Goal: Task Accomplishment & Management: Manage account settings

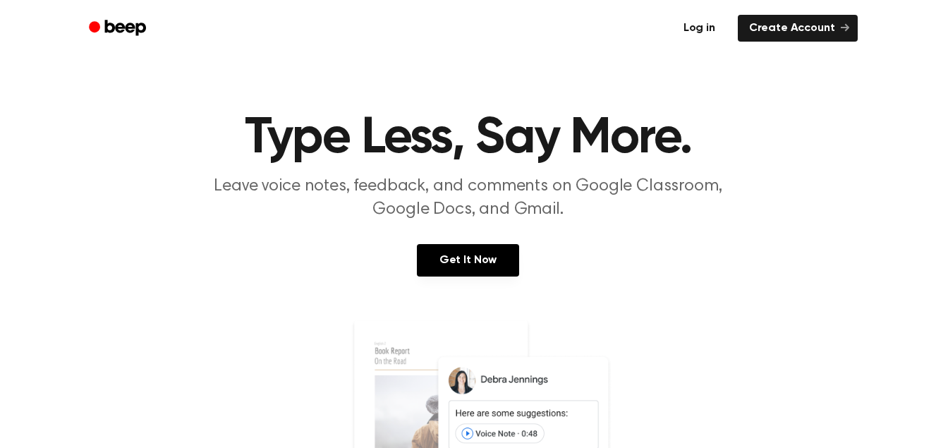
click at [706, 25] on link "Log in" at bounding box center [700, 28] width 60 height 32
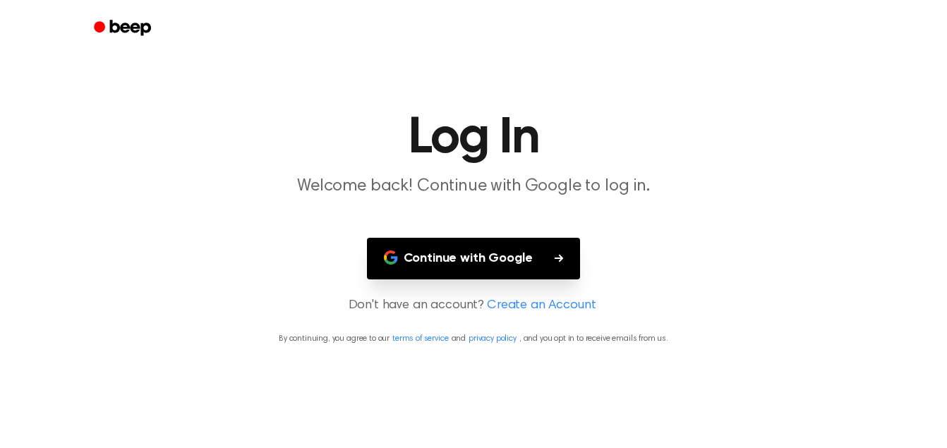
click at [459, 264] on button "Continue with Google" at bounding box center [474, 259] width 214 height 42
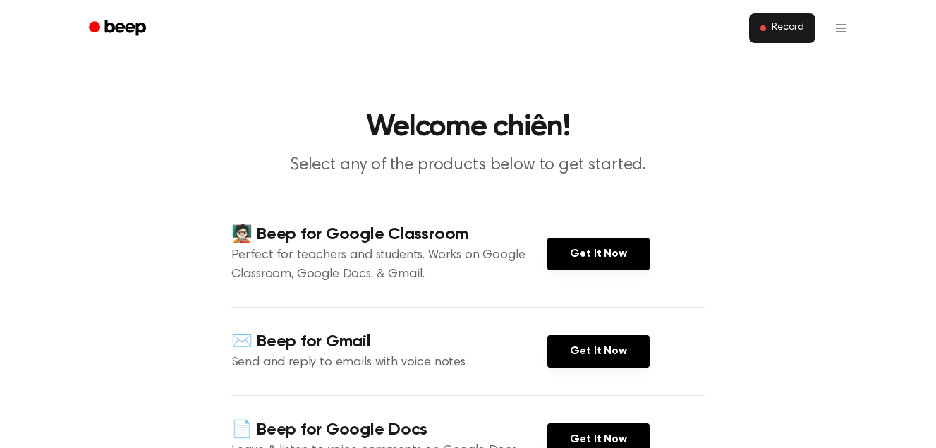
click at [787, 22] on span "Record" at bounding box center [788, 28] width 32 height 13
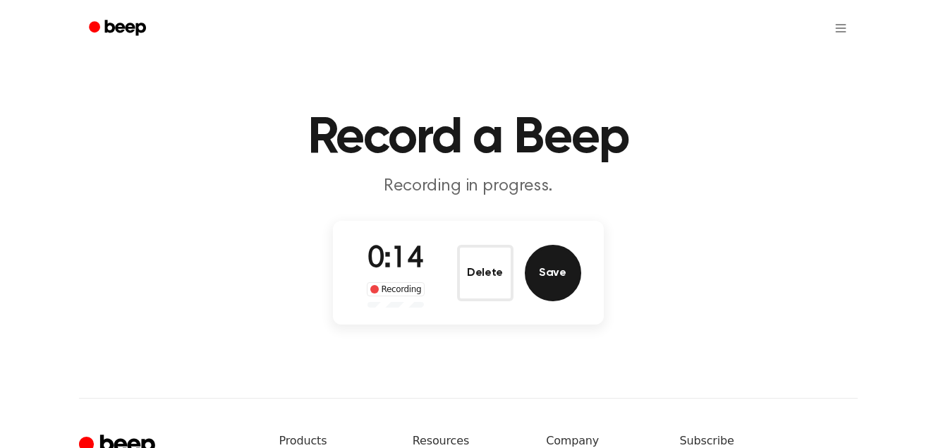
click at [560, 279] on button "Save" at bounding box center [553, 273] width 56 height 56
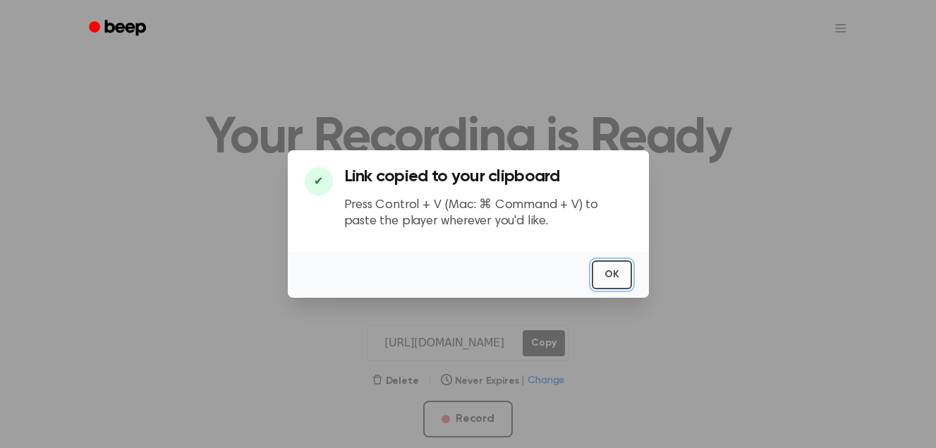
click at [622, 277] on button "OK" at bounding box center [612, 274] width 40 height 29
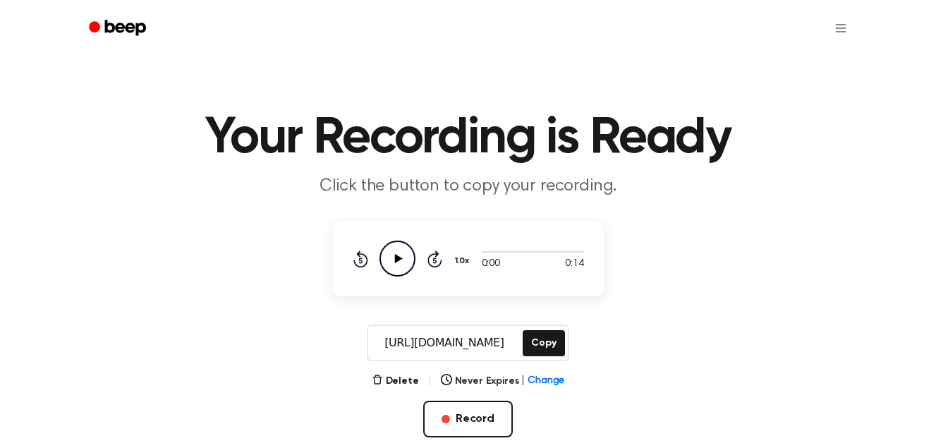
click at [395, 258] on icon "Play Audio" at bounding box center [398, 259] width 36 height 36
click at [394, 255] on icon "Pause Audio" at bounding box center [398, 259] width 36 height 36
click at [394, 255] on icon "Play Audio" at bounding box center [398, 259] width 36 height 36
click at [543, 349] on button "Copy" at bounding box center [544, 343] width 42 height 26
click at [397, 262] on icon "Pause Audio" at bounding box center [398, 259] width 36 height 36
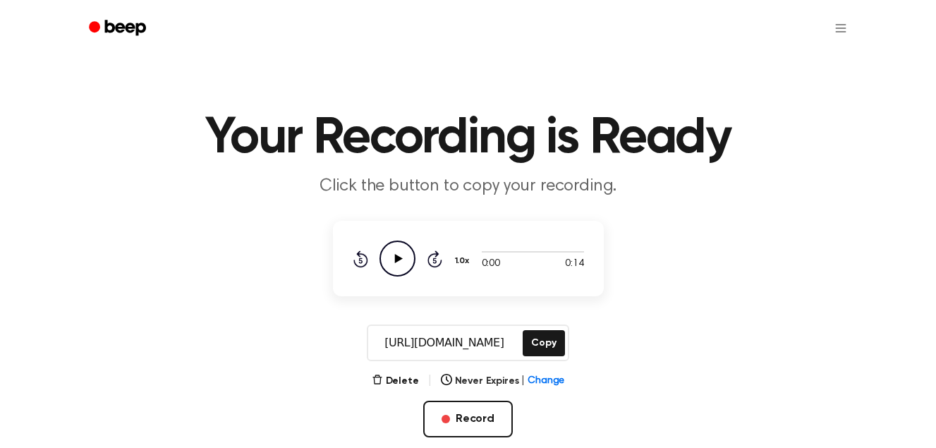
click at [397, 262] on icon at bounding box center [399, 258] width 8 height 9
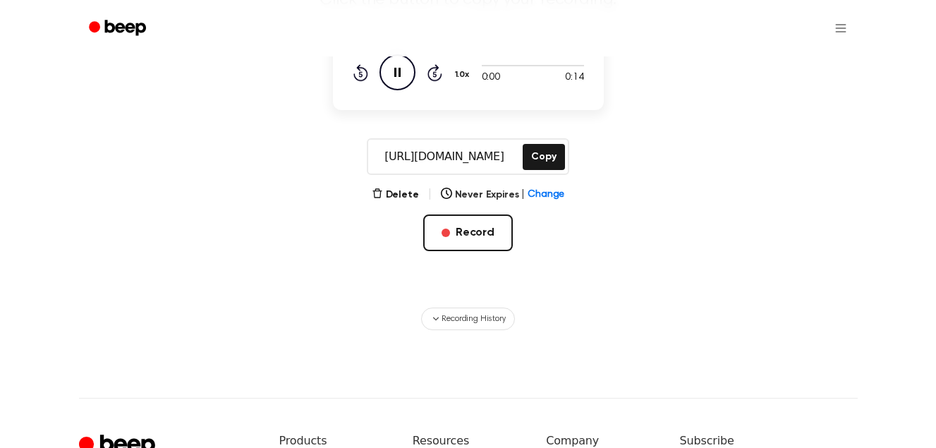
scroll to position [212, 0]
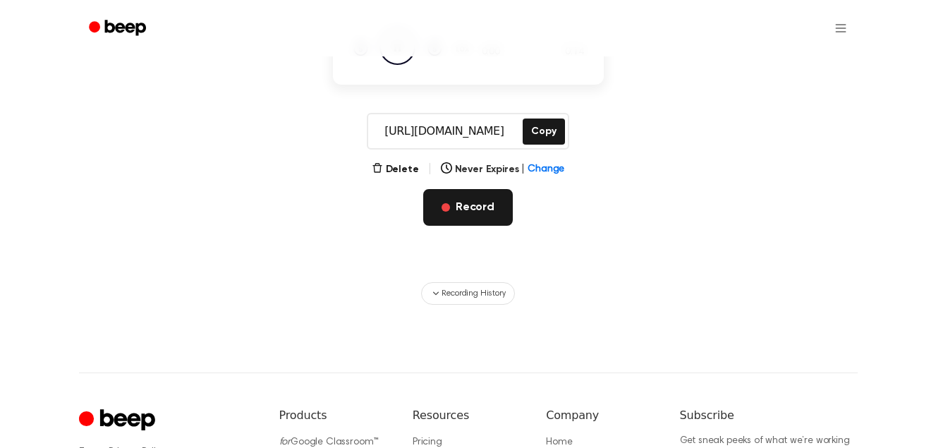
click at [459, 209] on button "Record" at bounding box center [468, 207] width 90 height 37
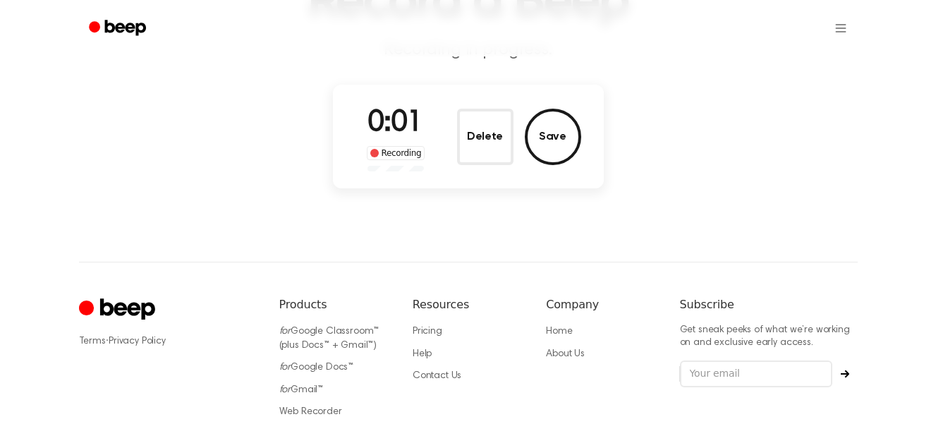
scroll to position [0, 0]
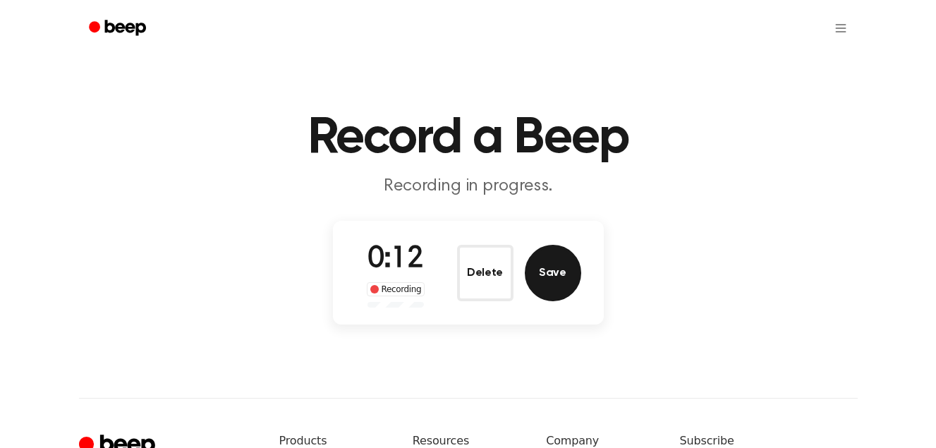
click at [552, 275] on button "Save" at bounding box center [553, 273] width 56 height 56
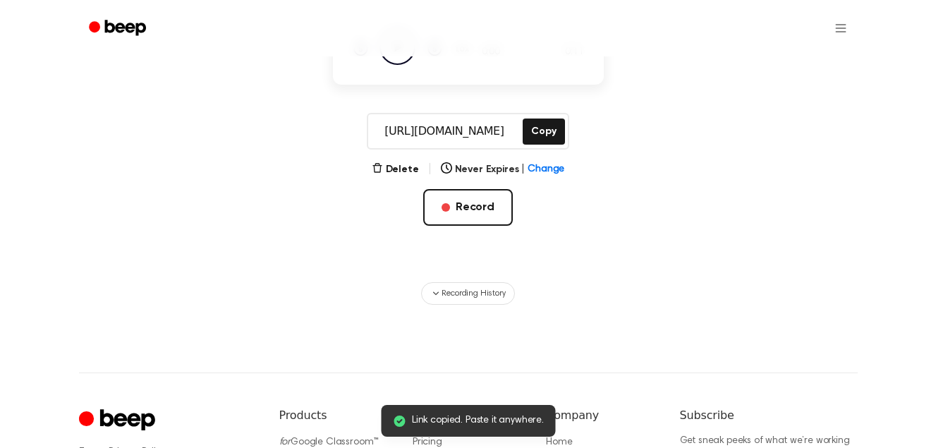
scroll to position [71, 0]
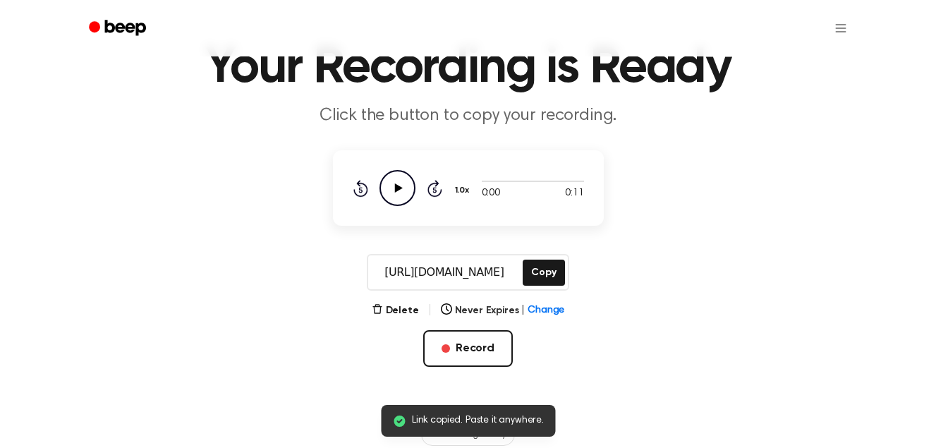
click at [402, 187] on icon "Play Audio" at bounding box center [398, 188] width 36 height 36
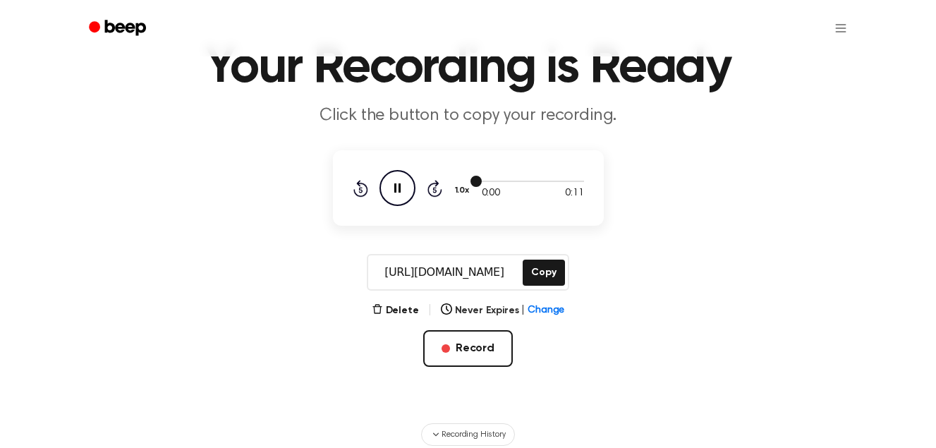
click at [498, 179] on div at bounding box center [533, 180] width 102 height 11
drag, startPoint x: 497, startPoint y: 180, endPoint x: 483, endPoint y: 181, distance: 14.1
click at [496, 180] on div at bounding box center [533, 180] width 102 height 11
drag, startPoint x: 477, startPoint y: 181, endPoint x: 500, endPoint y: 183, distance: 23.4
click at [500, 183] on div at bounding box center [533, 180] width 102 height 11
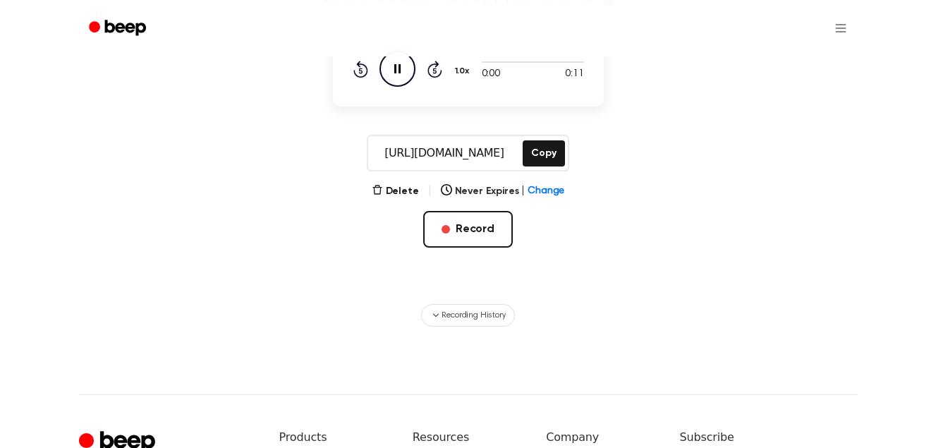
scroll to position [189, 0]
click at [476, 235] on button "Record" at bounding box center [468, 230] width 90 height 37
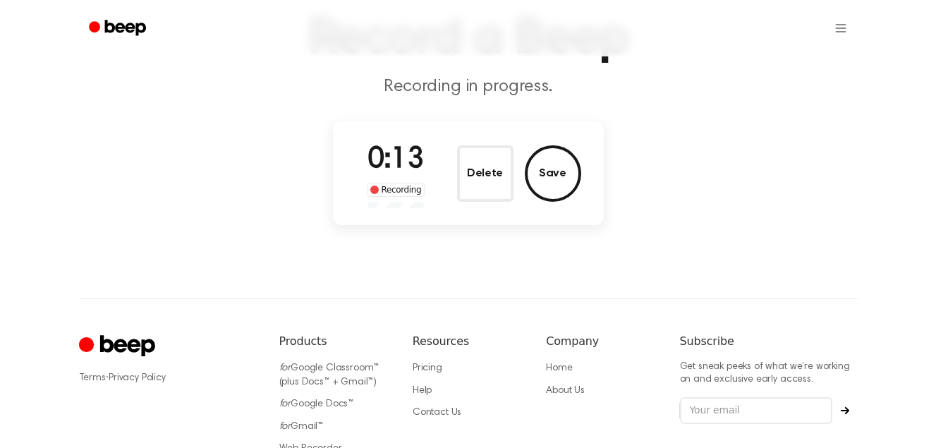
scroll to position [0, 0]
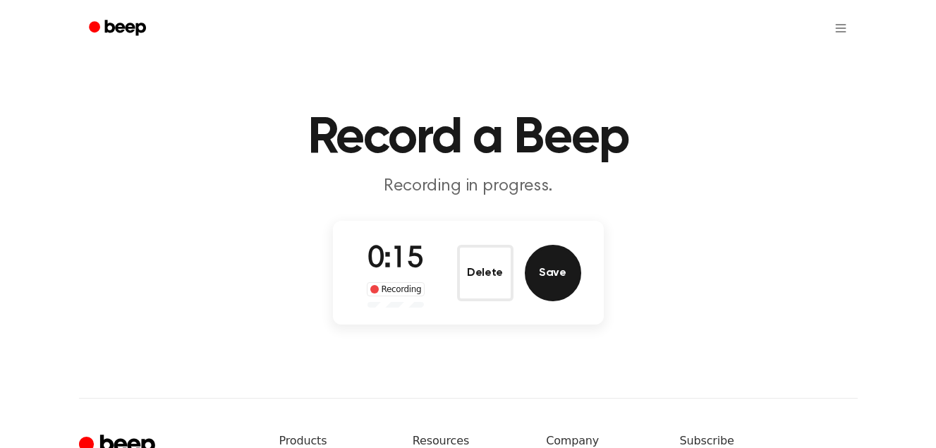
click at [558, 273] on button "Save" at bounding box center [553, 273] width 56 height 56
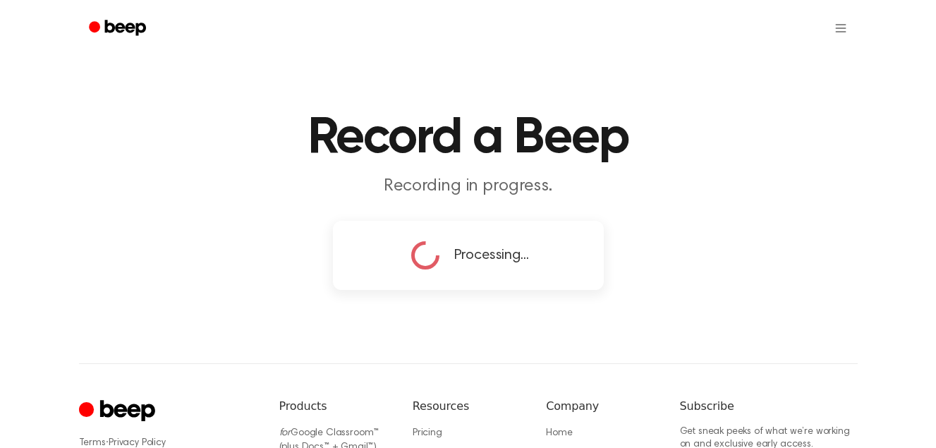
copy div
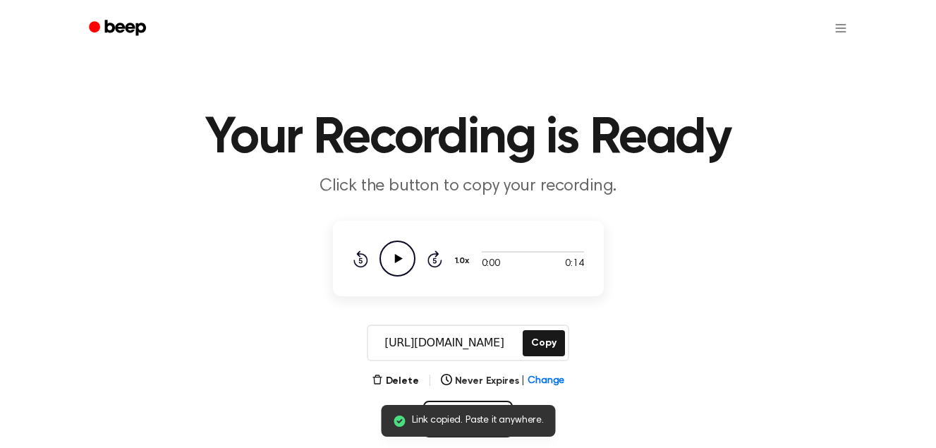
click at [398, 258] on icon at bounding box center [399, 258] width 8 height 9
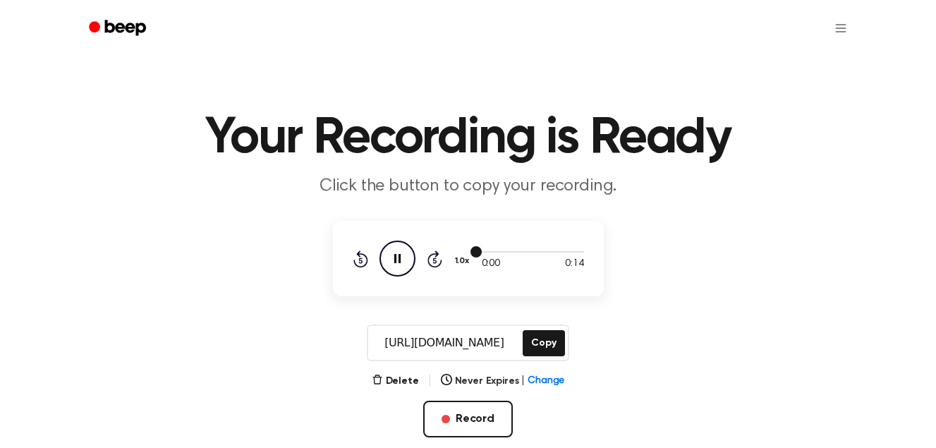
click at [491, 248] on div at bounding box center [533, 251] width 102 height 11
click at [511, 250] on div at bounding box center [533, 251] width 102 height 11
click at [529, 251] on div at bounding box center [533, 251] width 102 height 11
click at [536, 251] on div at bounding box center [533, 251] width 102 height 11
click at [548, 248] on div at bounding box center [533, 251] width 102 height 11
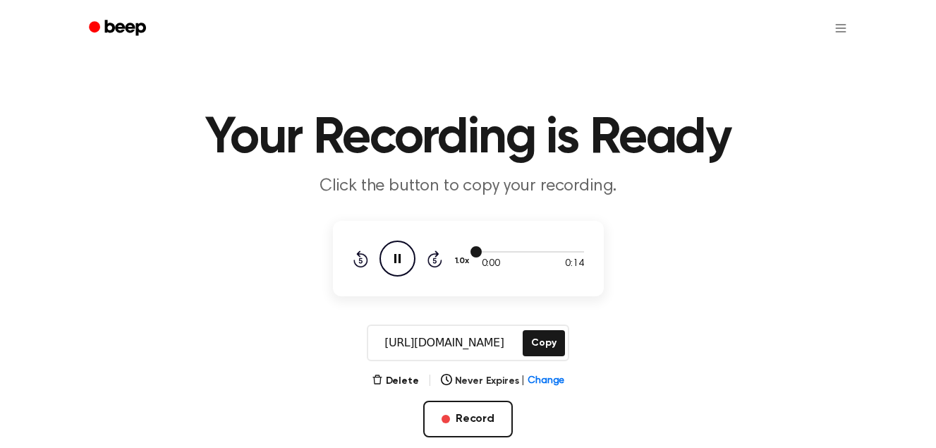
click at [551, 248] on div at bounding box center [533, 251] width 102 height 11
click at [836, 26] on html "Your Recording is Ready Click the button to copy your recording. 0:00 0:14 1.0x…" at bounding box center [468, 426] width 936 height 853
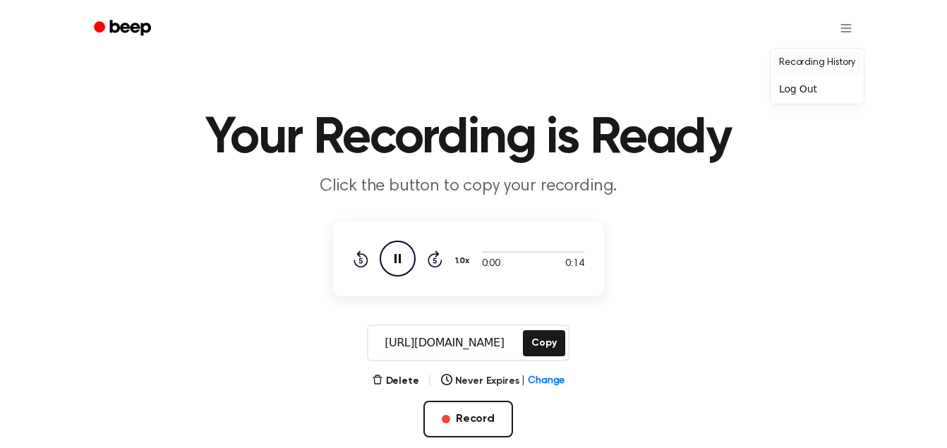
click at [808, 68] on link "Recording History" at bounding box center [817, 63] width 88 height 23
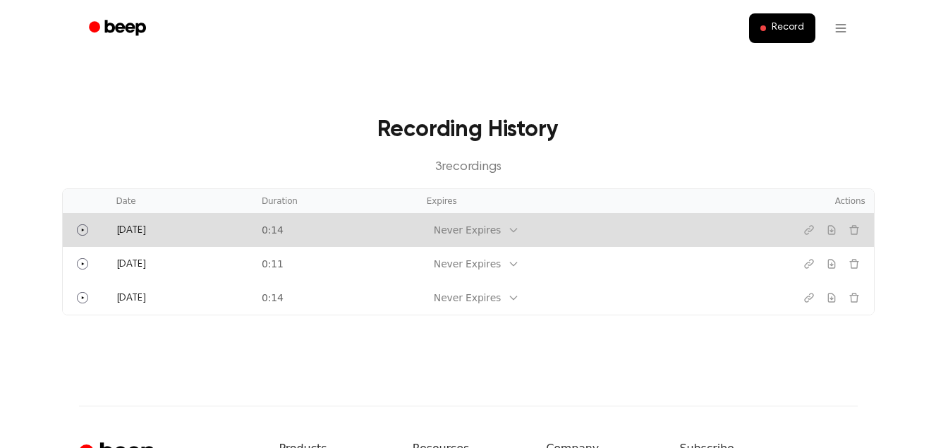
click at [395, 227] on td "0:14" at bounding box center [335, 230] width 165 height 34
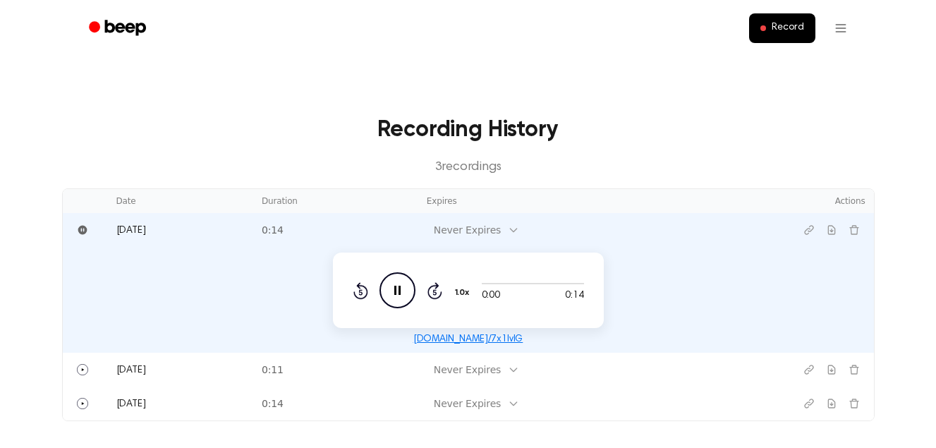
click at [395, 227] on td "0:14" at bounding box center [335, 230] width 165 height 34
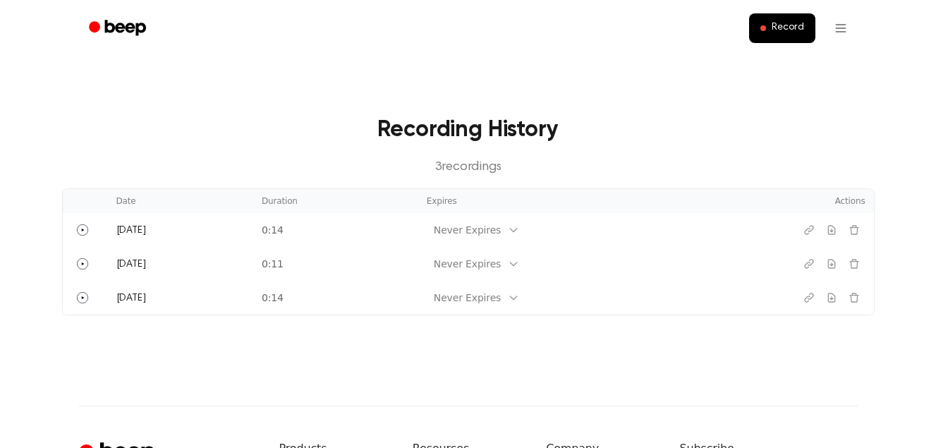
click at [395, 227] on td "0:14" at bounding box center [335, 230] width 165 height 34
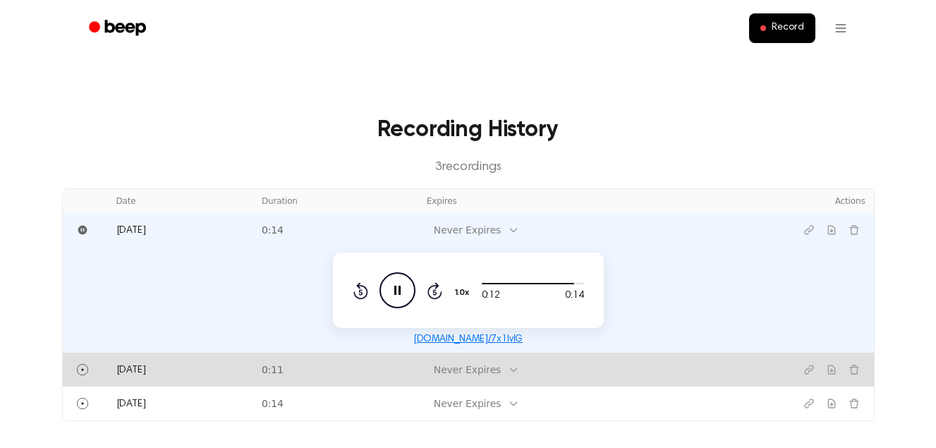
click at [470, 377] on div "Never Expires" at bounding box center [467, 370] width 81 height 18
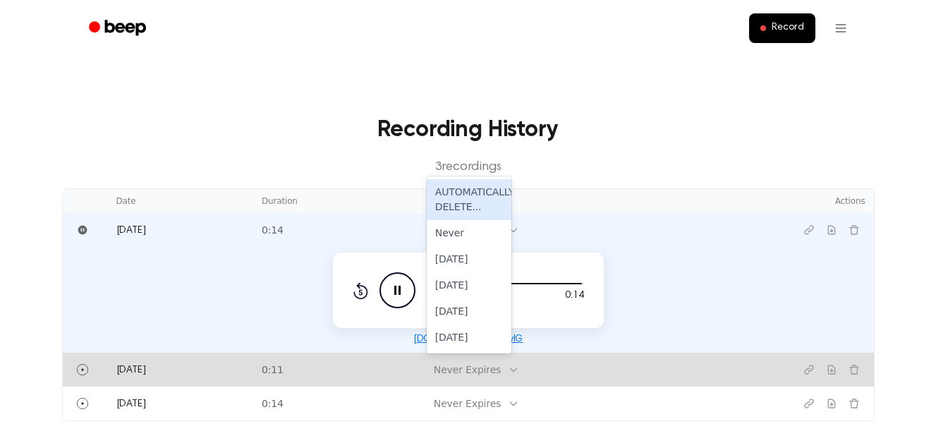
click at [450, 373] on div "Never Expires" at bounding box center [467, 370] width 67 height 15
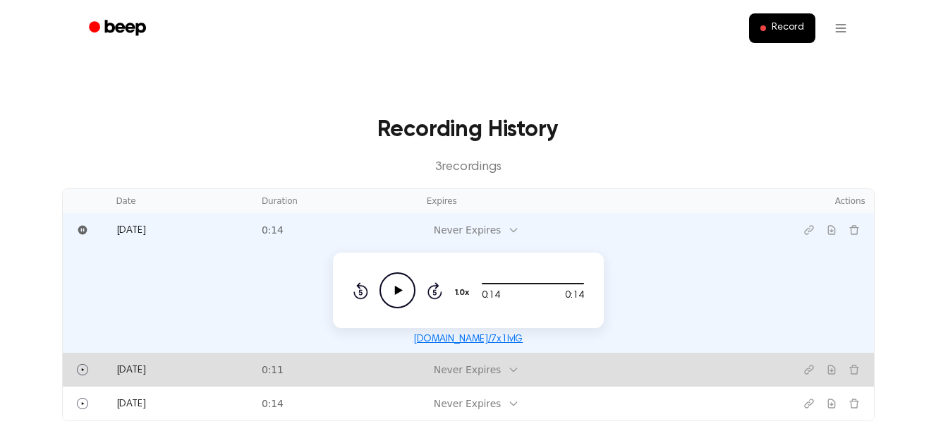
click at [306, 371] on td "0:11" at bounding box center [335, 370] width 165 height 34
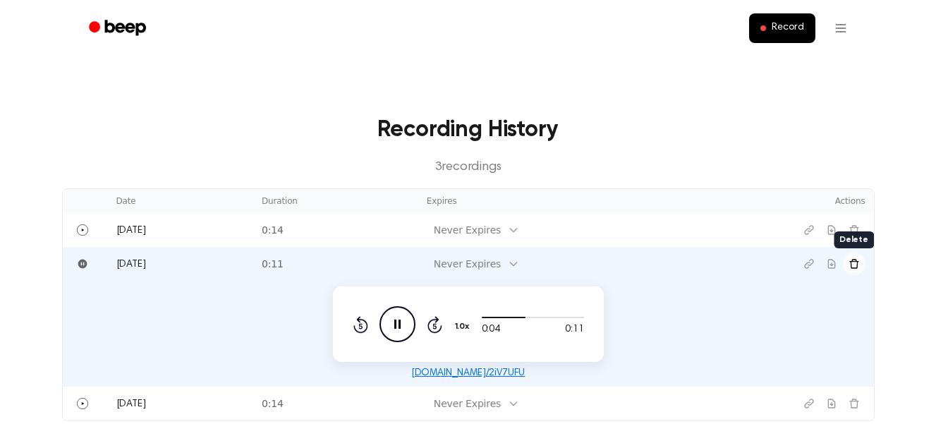
click at [851, 258] on button "Delete recording" at bounding box center [854, 264] width 23 height 23
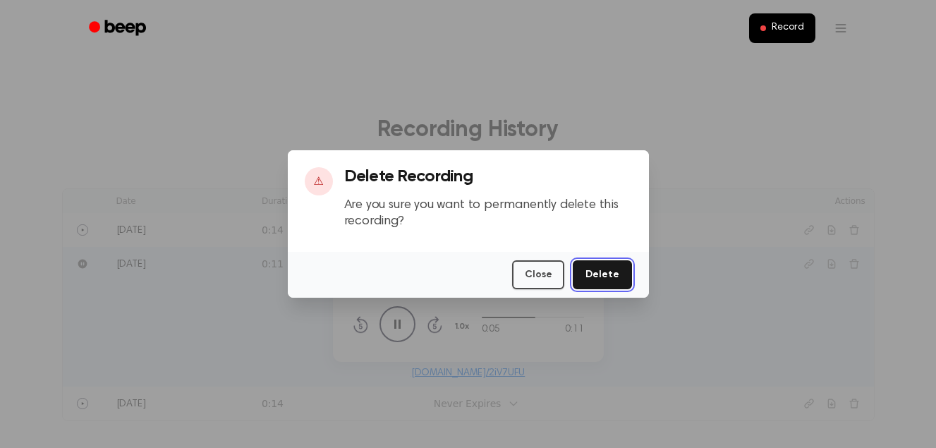
click at [617, 279] on button "Delete" at bounding box center [602, 274] width 59 height 29
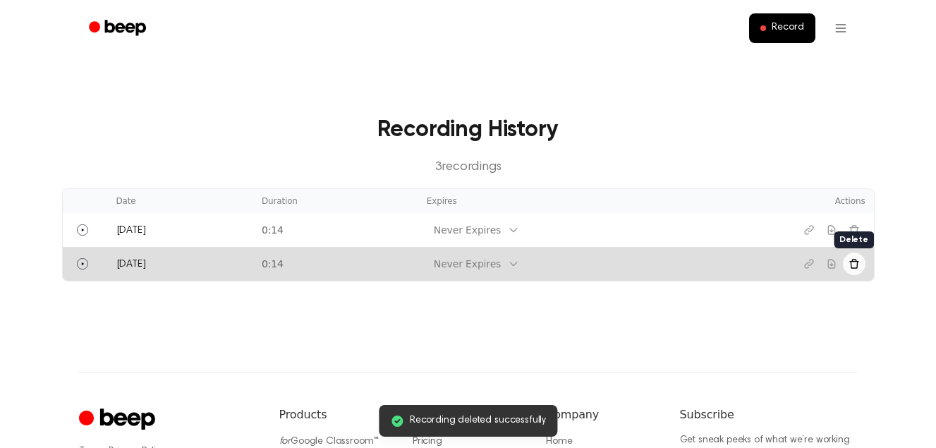
click at [860, 263] on button "Delete recording" at bounding box center [854, 264] width 23 height 23
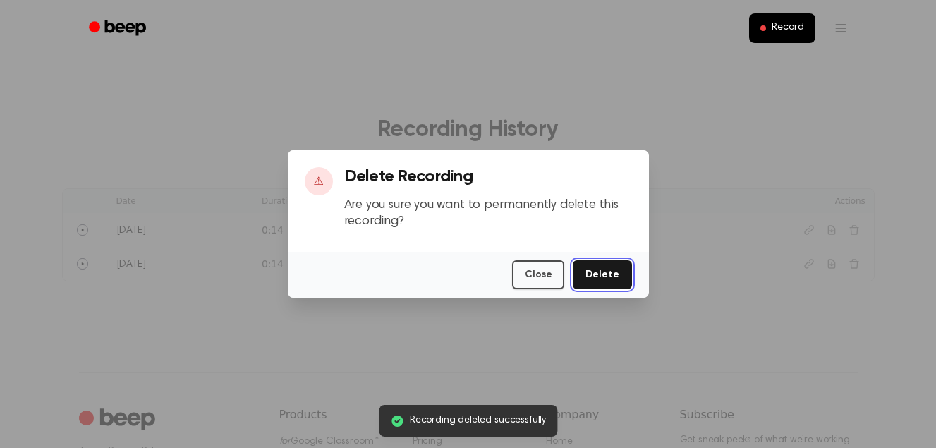
drag, startPoint x: 608, startPoint y: 282, endPoint x: 676, endPoint y: 271, distance: 69.3
click at [610, 282] on button "Delete" at bounding box center [602, 274] width 59 height 29
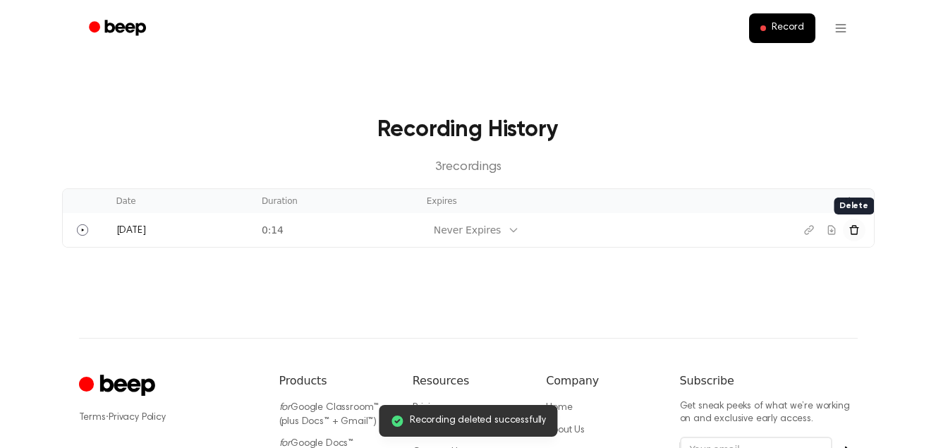
click at [856, 234] on icon "Delete recording" at bounding box center [854, 229] width 11 height 11
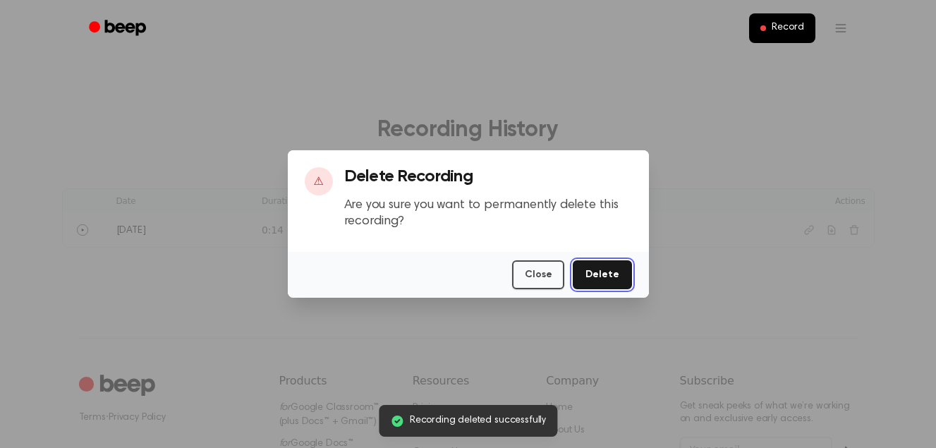
click at [603, 275] on button "Delete" at bounding box center [602, 274] width 59 height 29
